Goal: Information Seeking & Learning: Learn about a topic

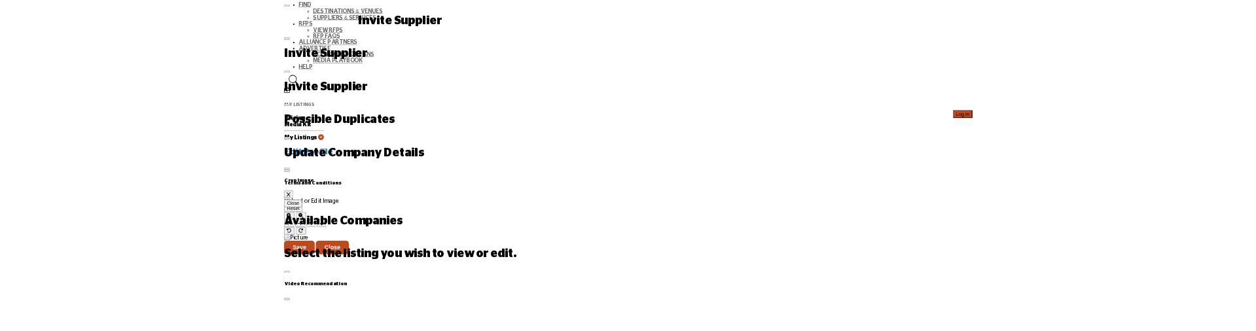
scroll to position [262, 0]
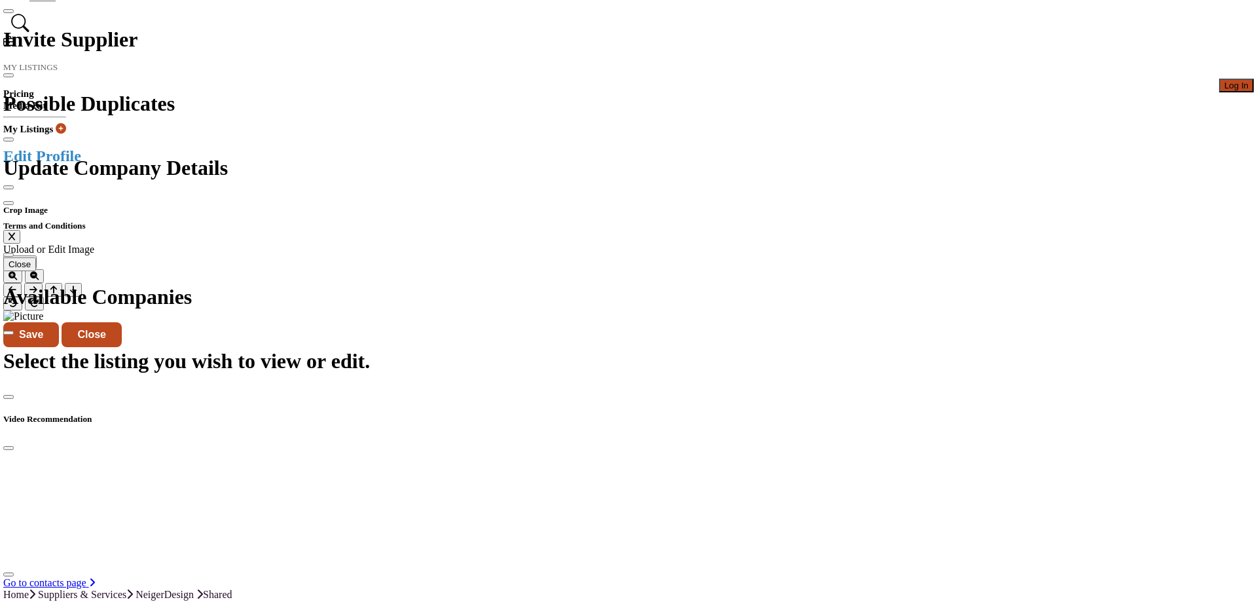
scroll to position [262, 0]
